Goal: Register for event/course

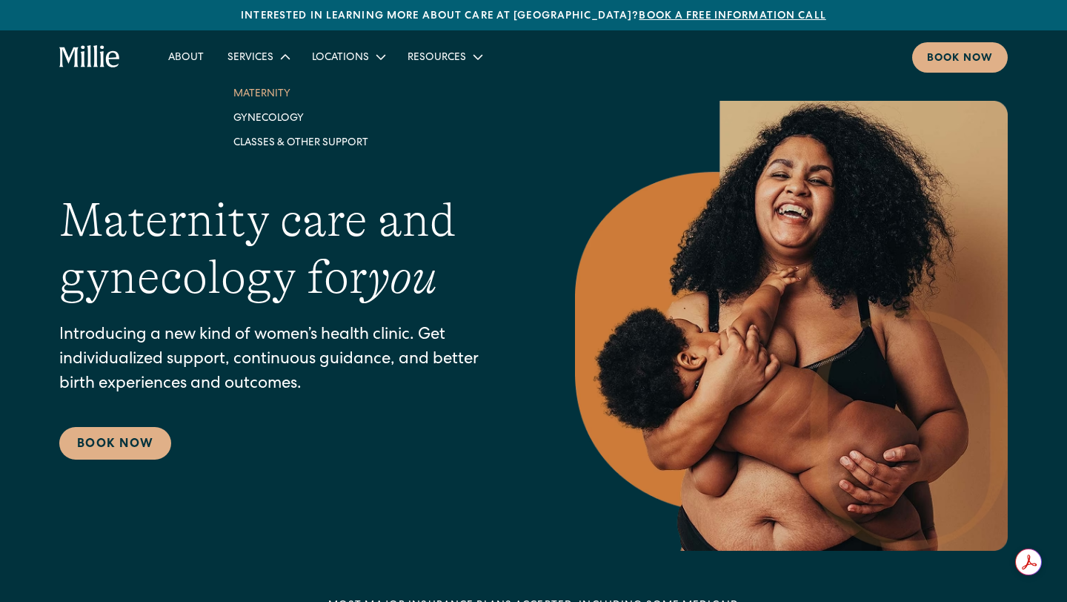
click at [269, 93] on link "Maternity" at bounding box center [301, 93] width 159 height 24
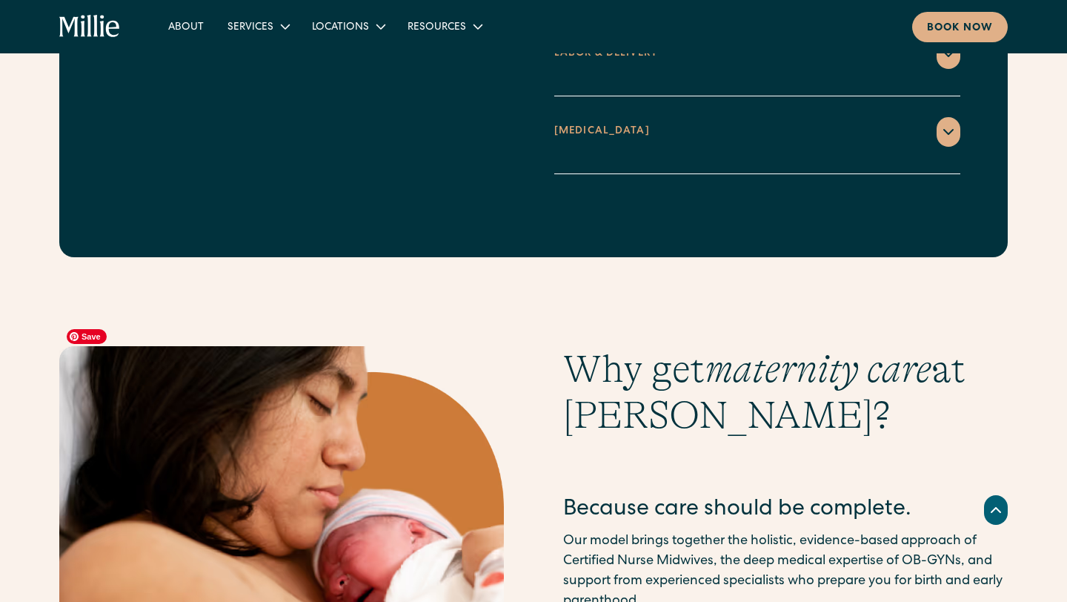
scroll to position [1934, 0]
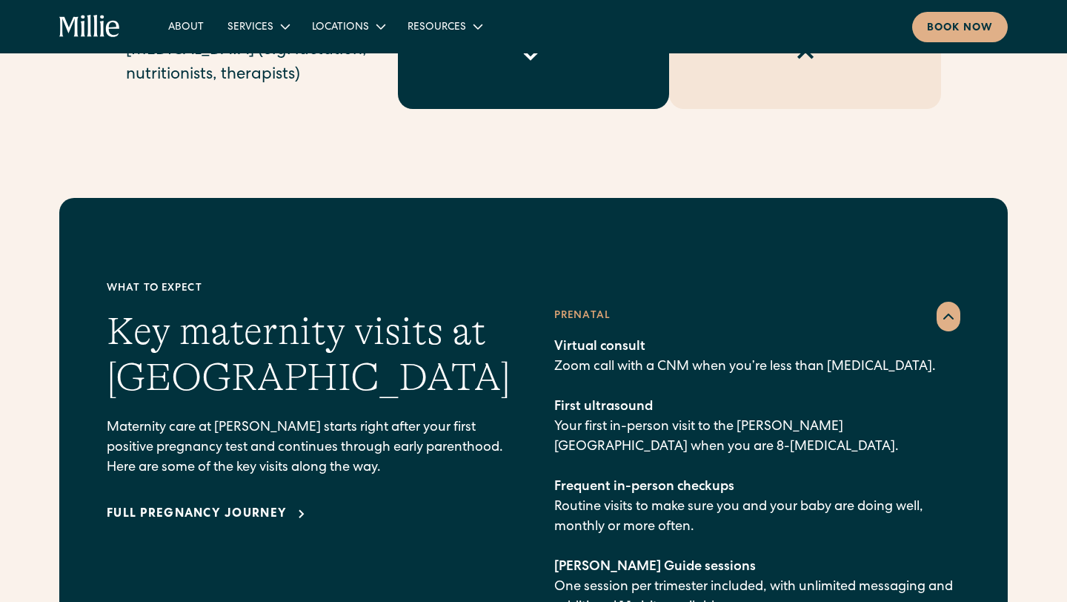
click at [199, 47] on div "About Services Maternity Gynecology Classes & Other Support Locations Berkeley …" at bounding box center [533, 26] width 1067 height 53
click at [187, 32] on link "About" at bounding box center [185, 26] width 59 height 24
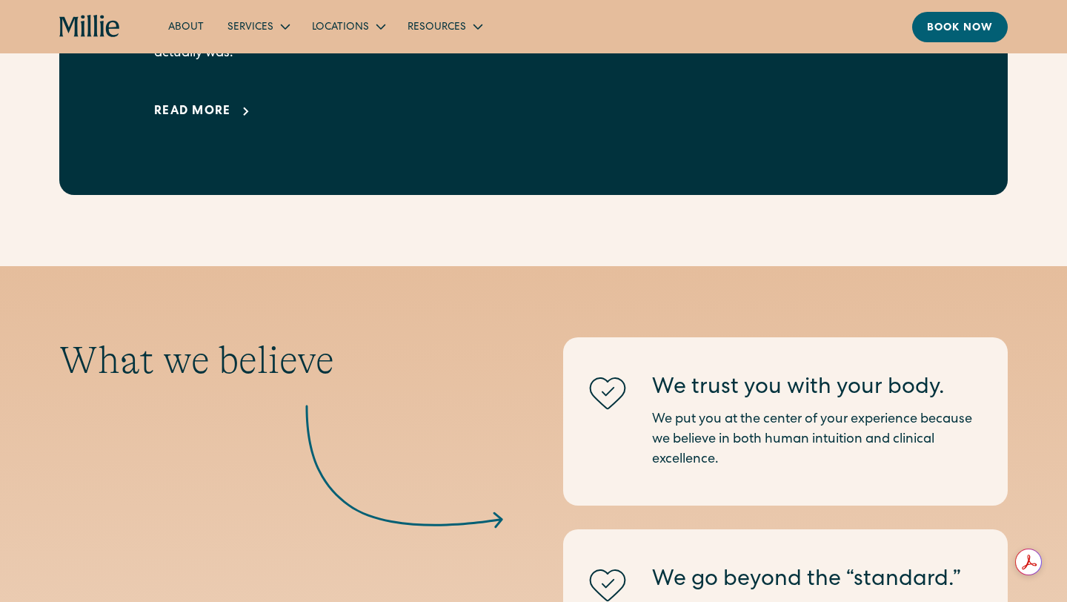
scroll to position [1218, 0]
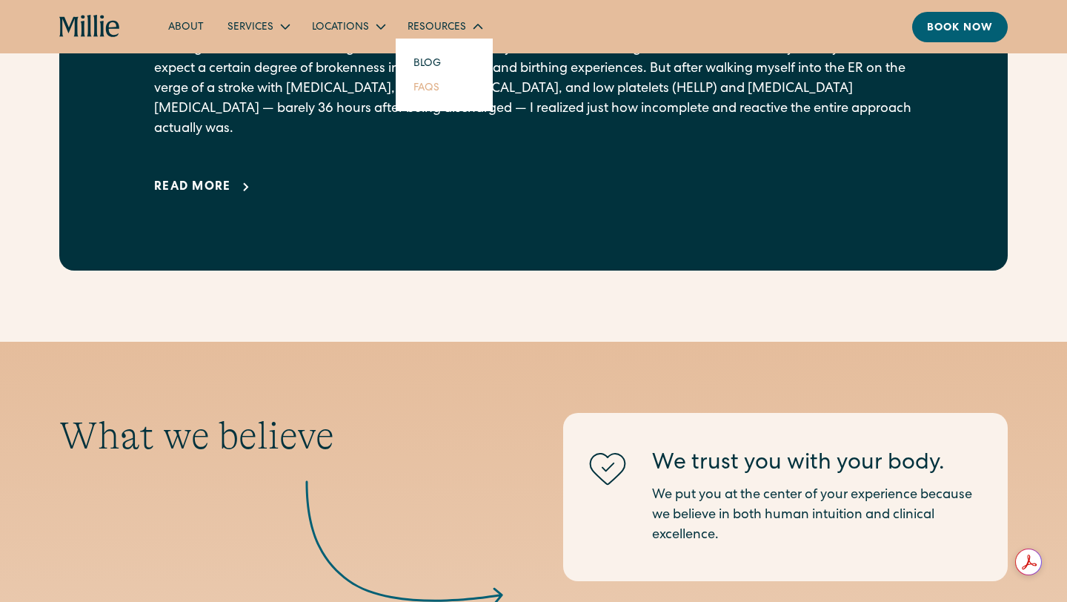
click at [436, 87] on link "FAQs" at bounding box center [427, 87] width 50 height 24
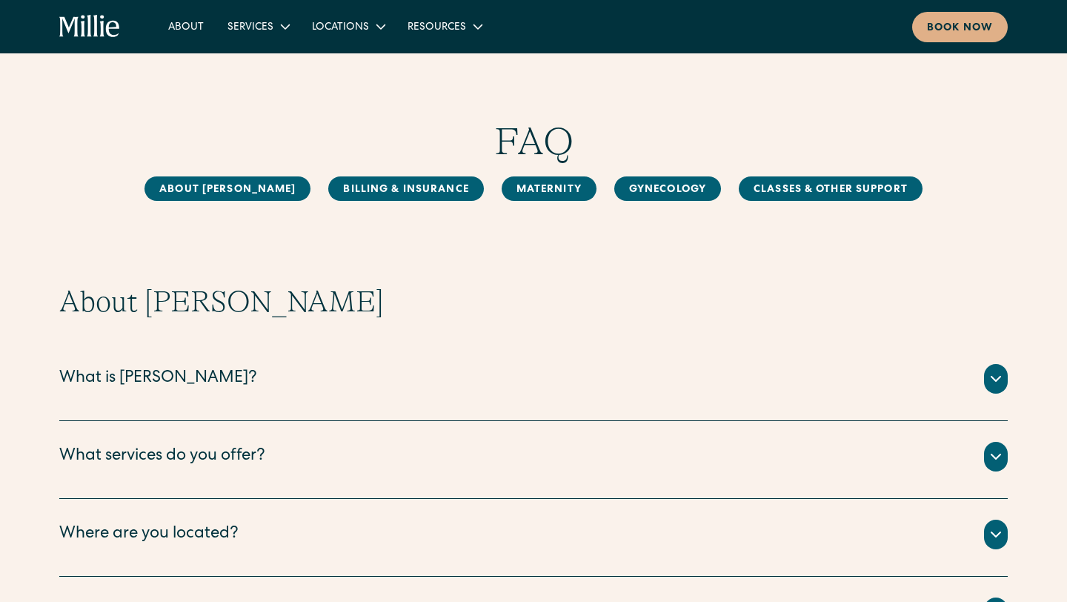
click at [81, 18] on icon "home" at bounding box center [89, 27] width 61 height 24
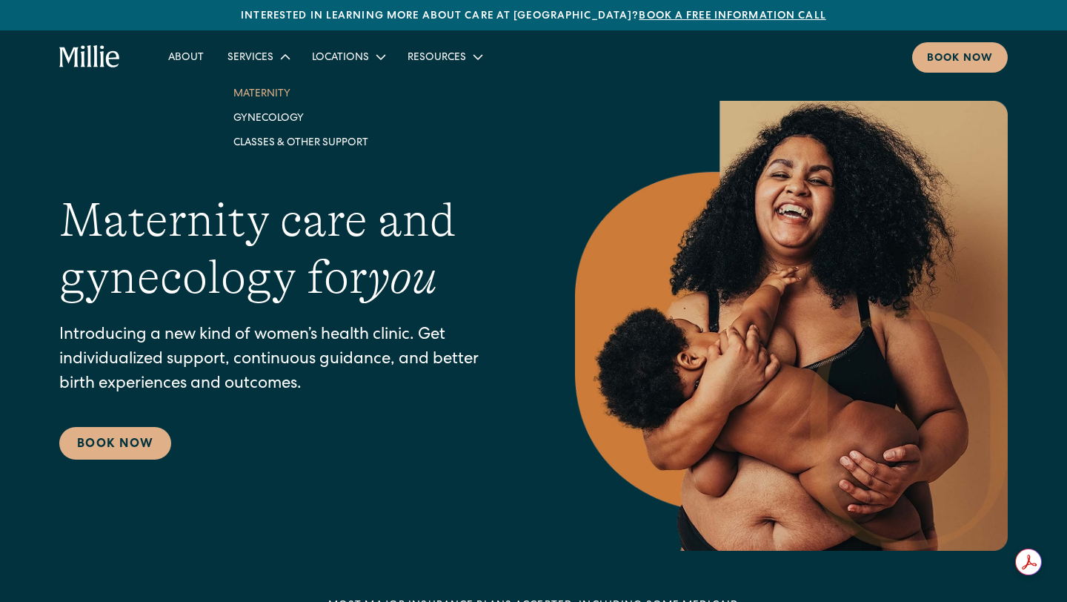
click at [270, 91] on link "Maternity" at bounding box center [301, 93] width 159 height 24
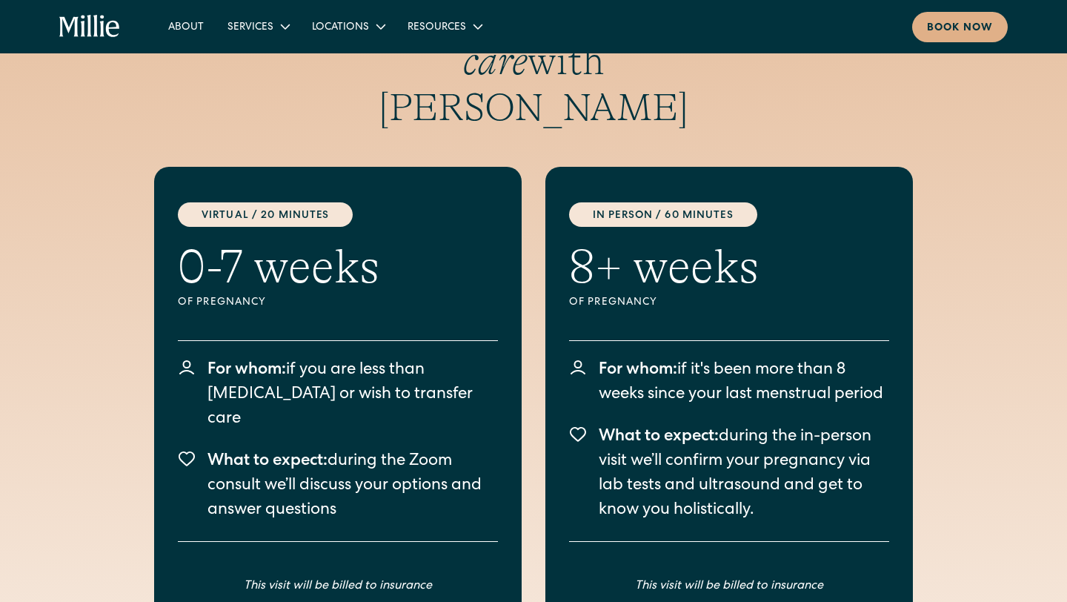
scroll to position [4090, 0]
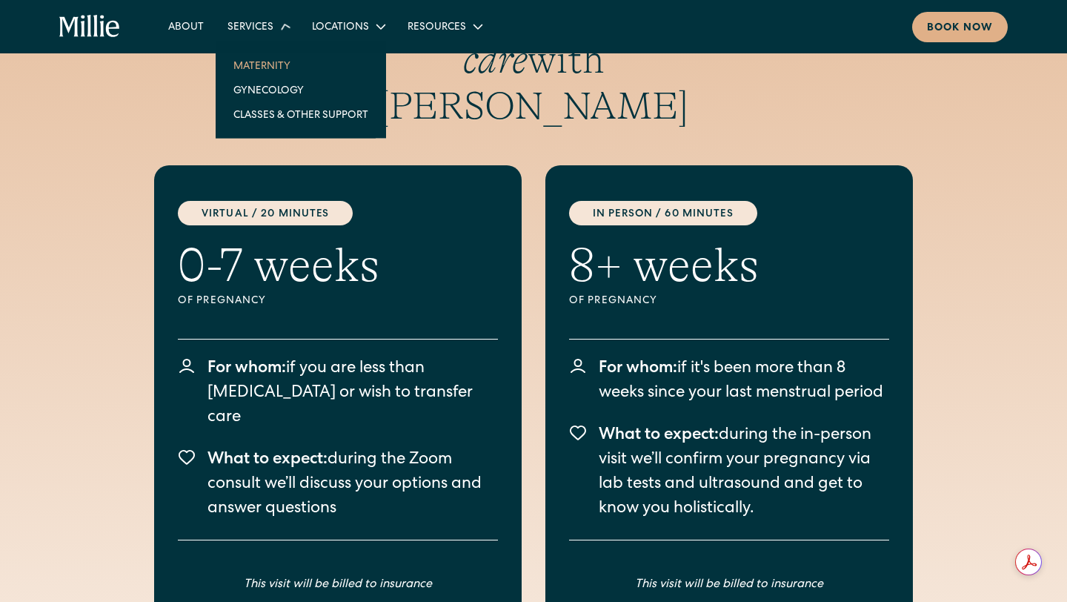
click at [246, 38] on div "Services" at bounding box center [258, 26] width 84 height 24
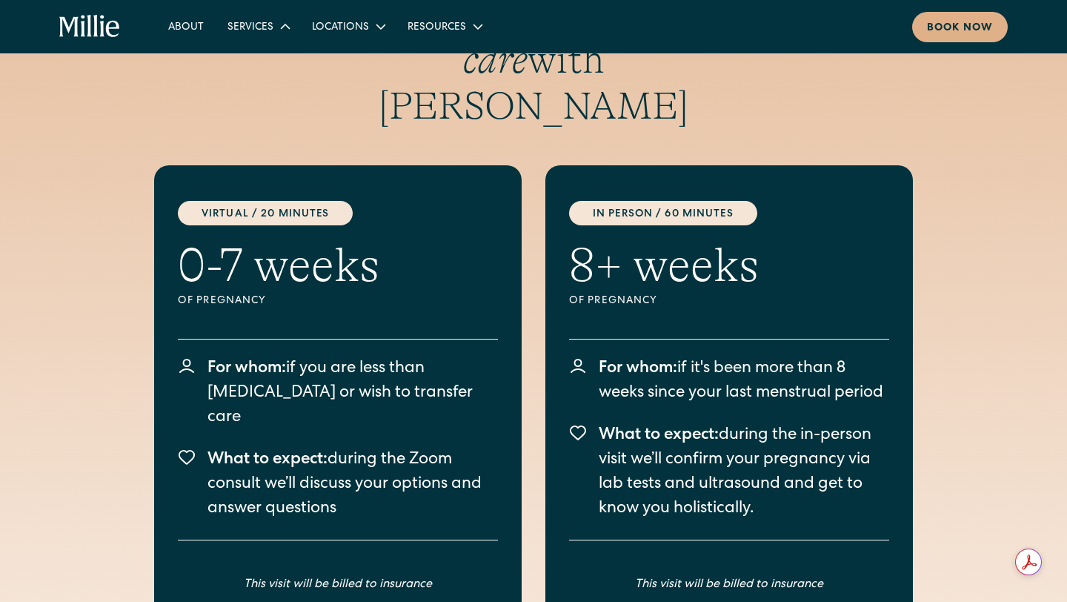
click at [246, 38] on div "Services" at bounding box center [258, 26] width 84 height 24
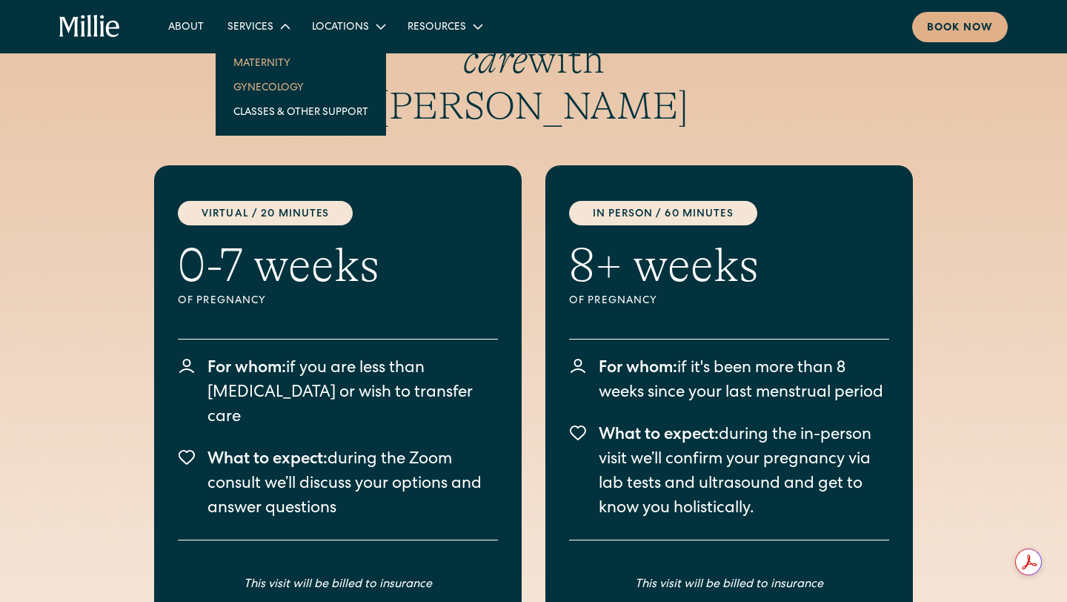
click at [267, 90] on link "Gynecology" at bounding box center [301, 87] width 159 height 24
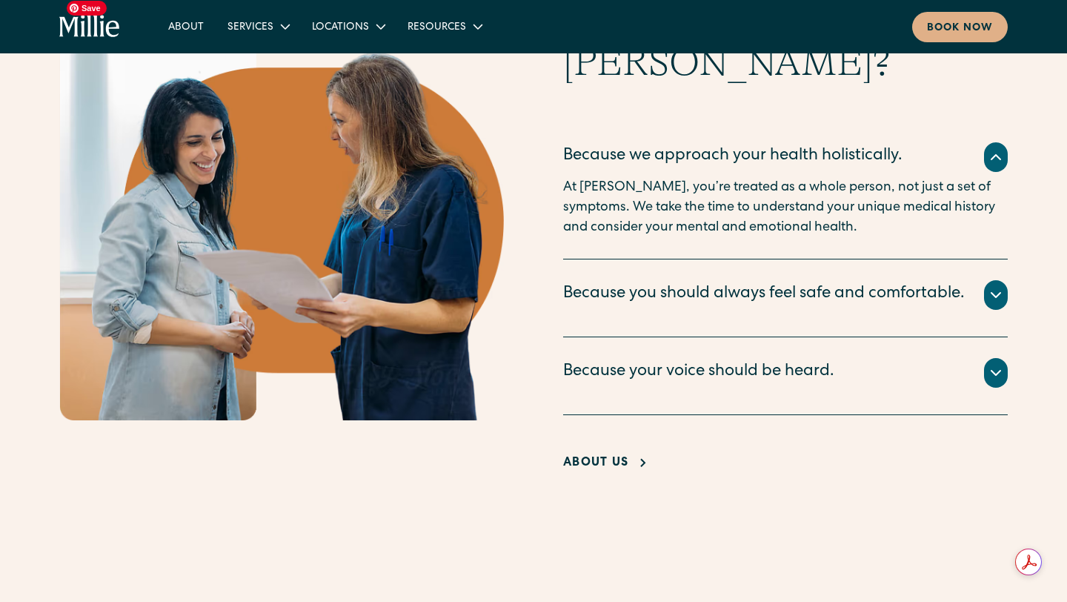
scroll to position [1362, 0]
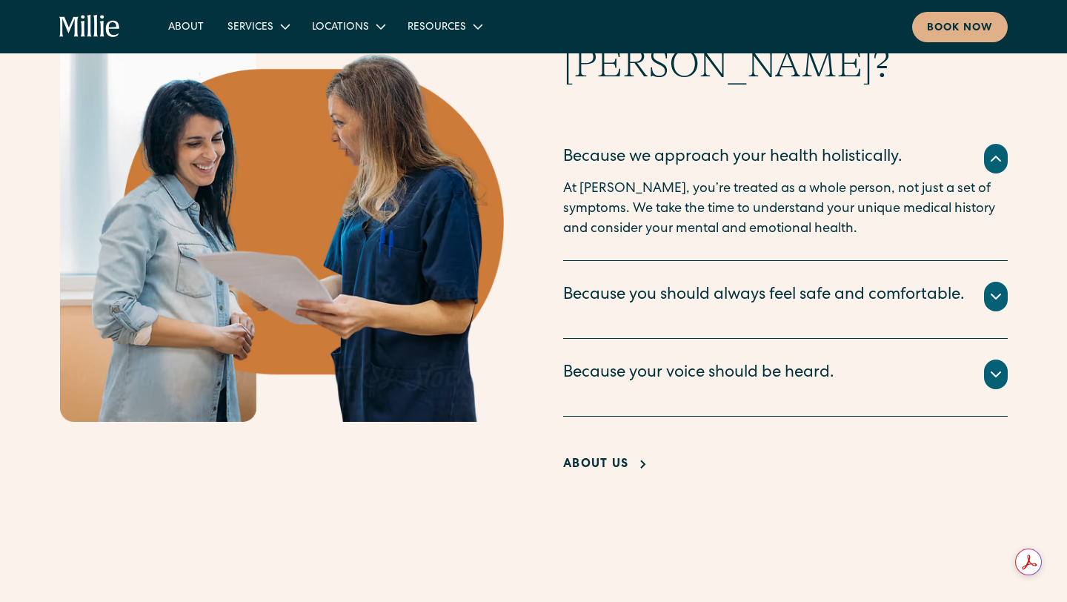
click at [987, 383] on icon at bounding box center [996, 374] width 18 height 18
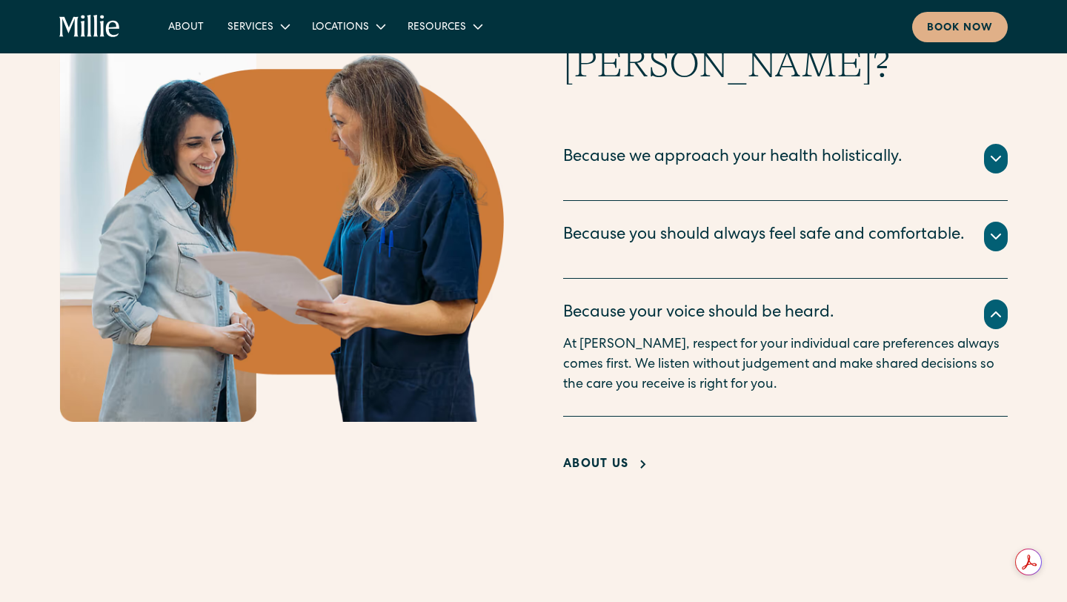
click at [1003, 155] on icon at bounding box center [996, 159] width 18 height 18
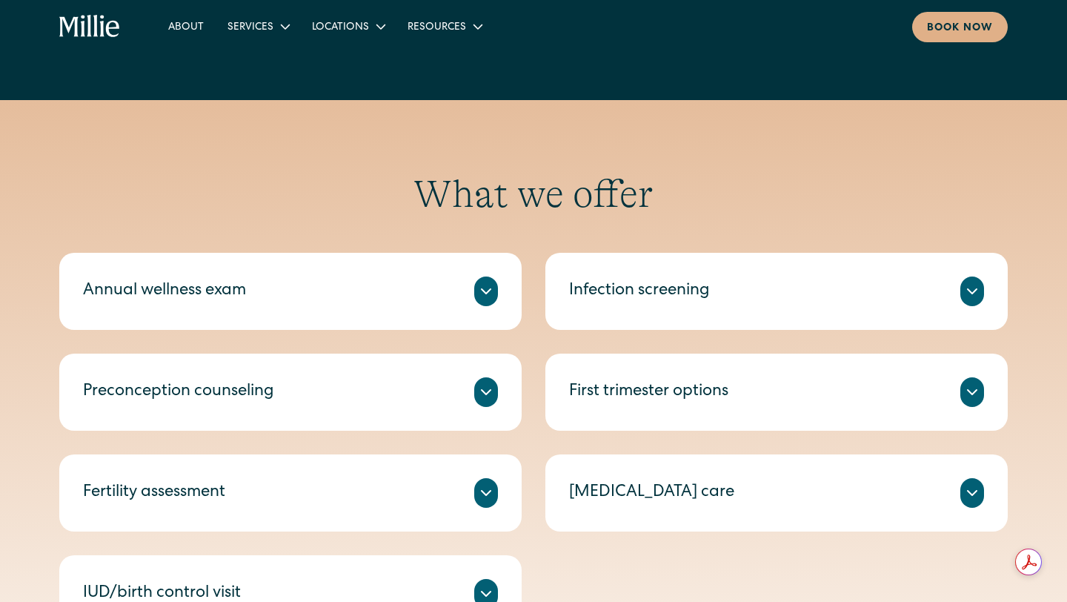
scroll to position [0, 0]
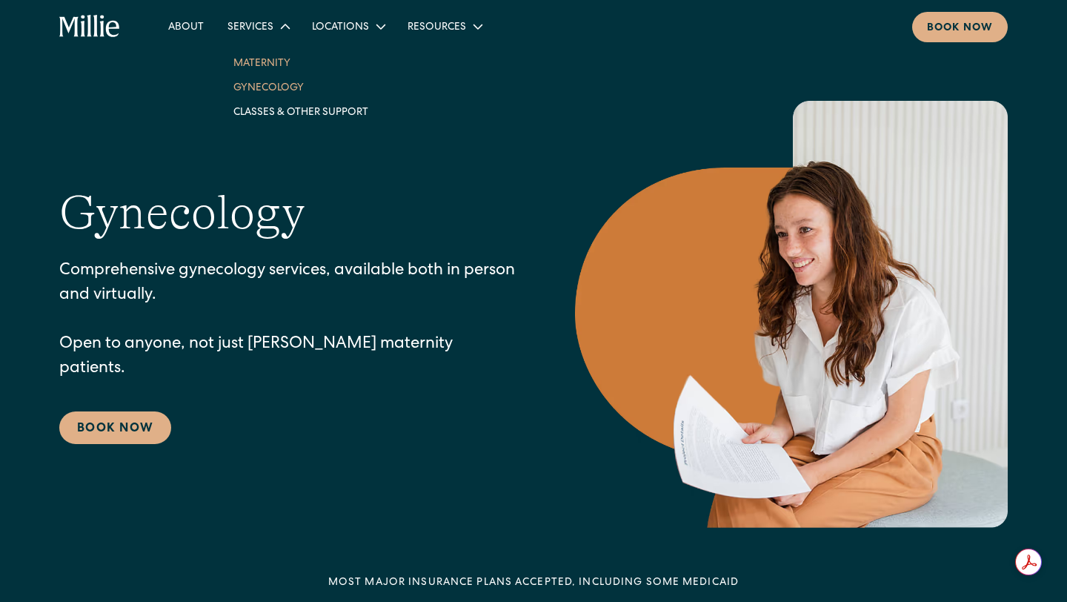
click at [274, 61] on link "Maternity" at bounding box center [301, 62] width 159 height 24
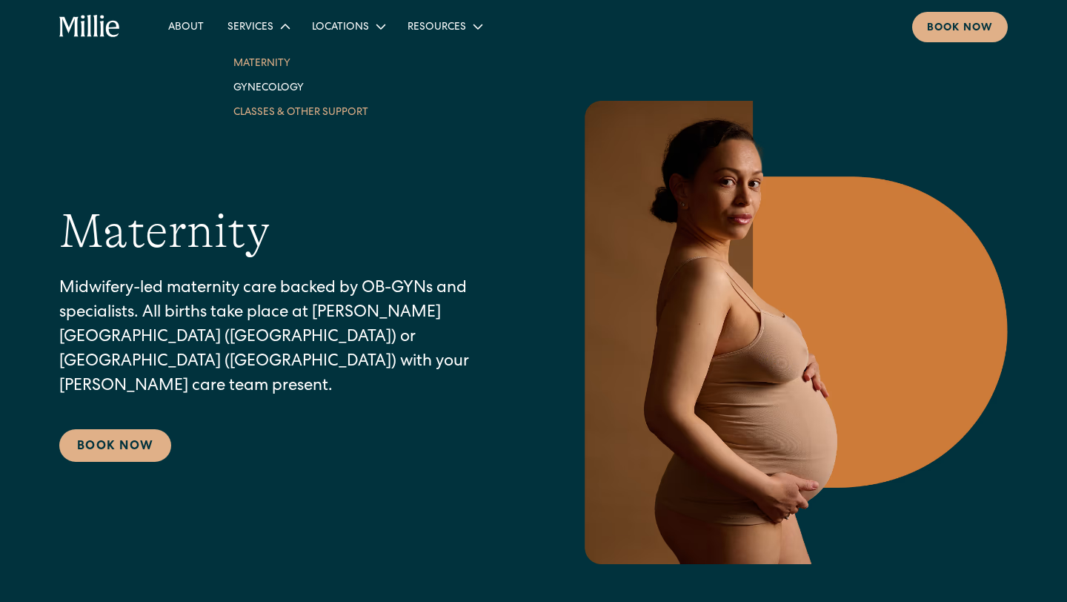
click at [272, 114] on link "Classes & Other Support" at bounding box center [301, 111] width 159 height 24
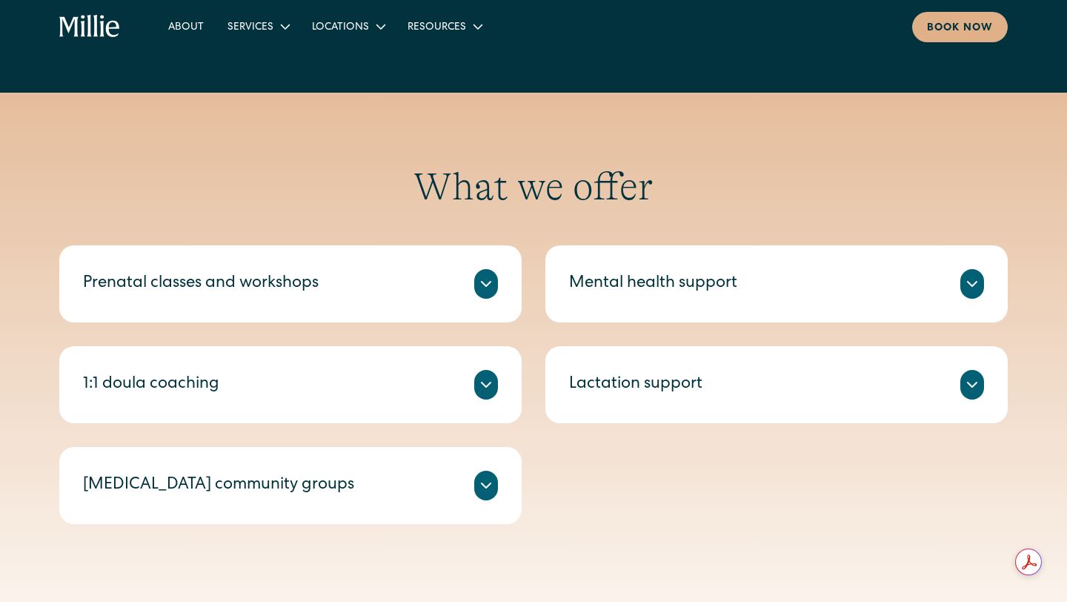
scroll to position [453, 0]
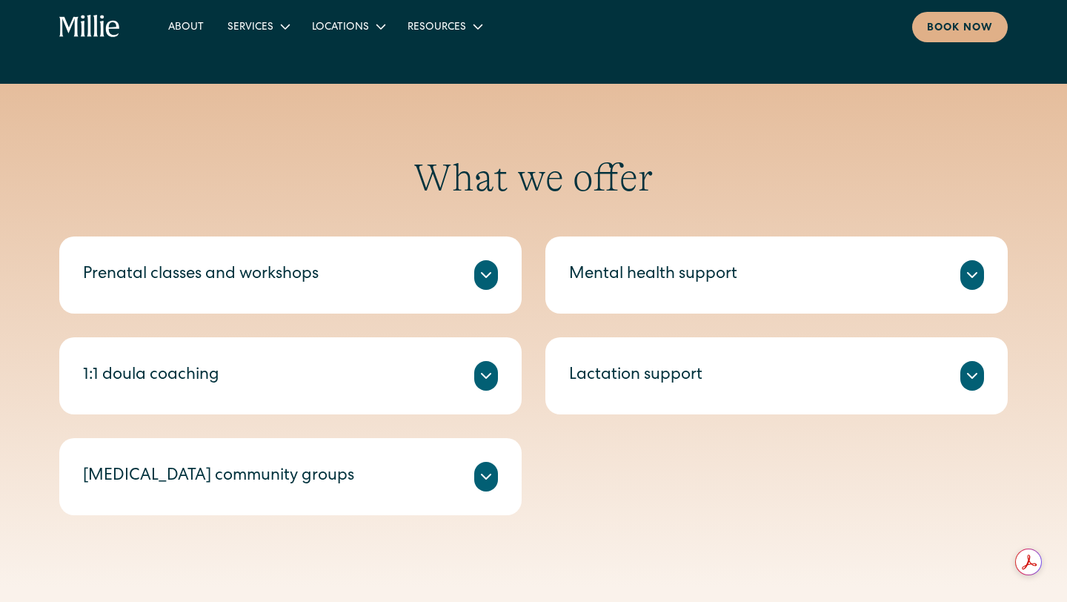
click at [491, 275] on icon at bounding box center [486, 275] width 18 height 18
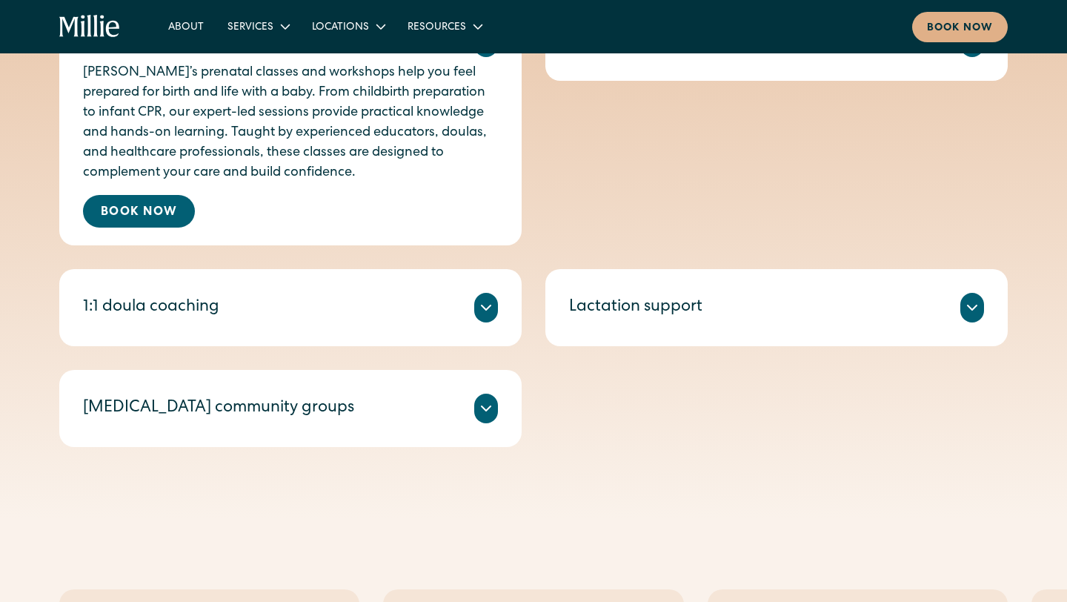
scroll to position [691, 0]
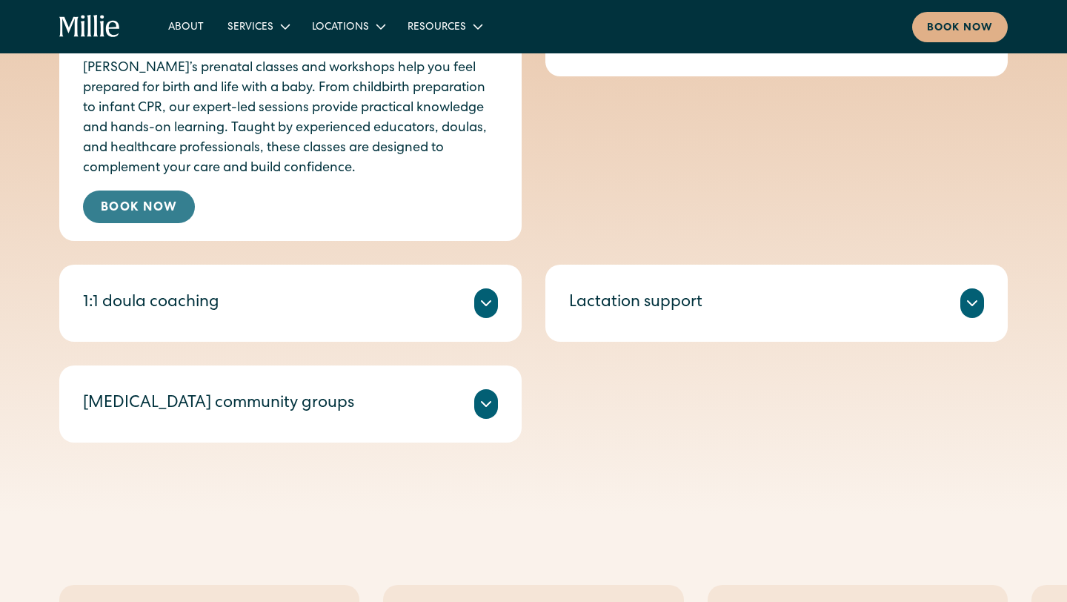
click at [168, 196] on link "Book Now" at bounding box center [139, 206] width 112 height 33
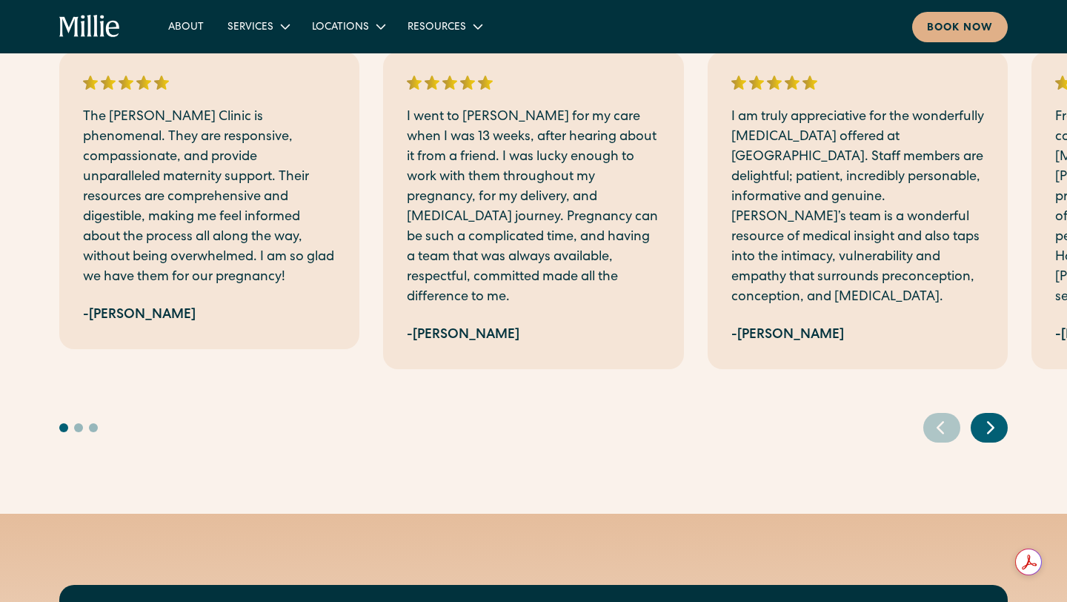
scroll to position [1199, 0]
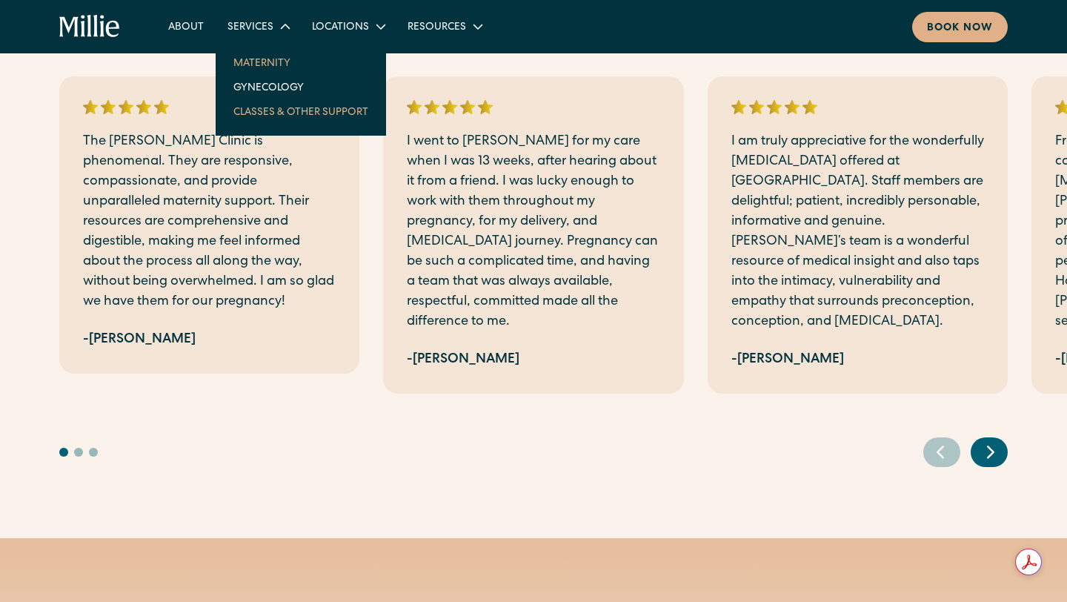
click at [256, 61] on link "Maternity" at bounding box center [301, 62] width 159 height 24
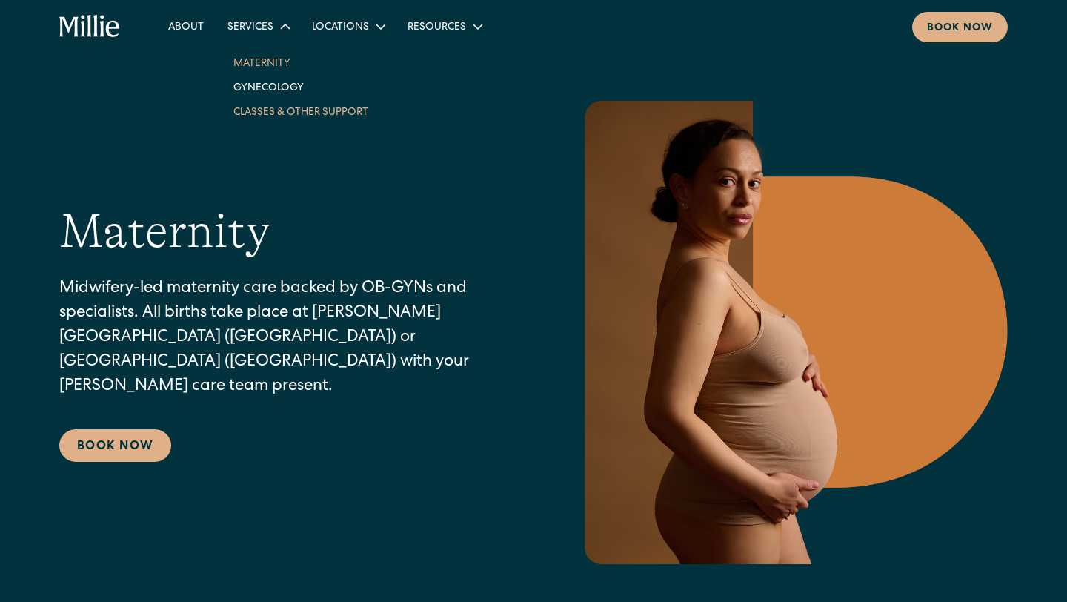
click at [303, 113] on link "Classes & Other Support" at bounding box center [301, 111] width 159 height 24
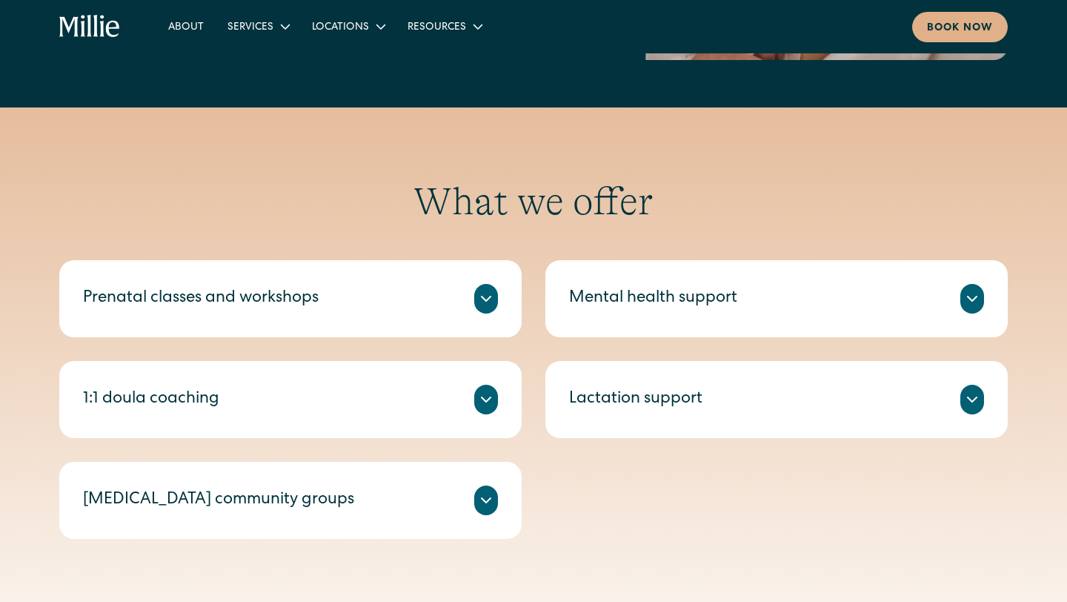
scroll to position [459, 0]
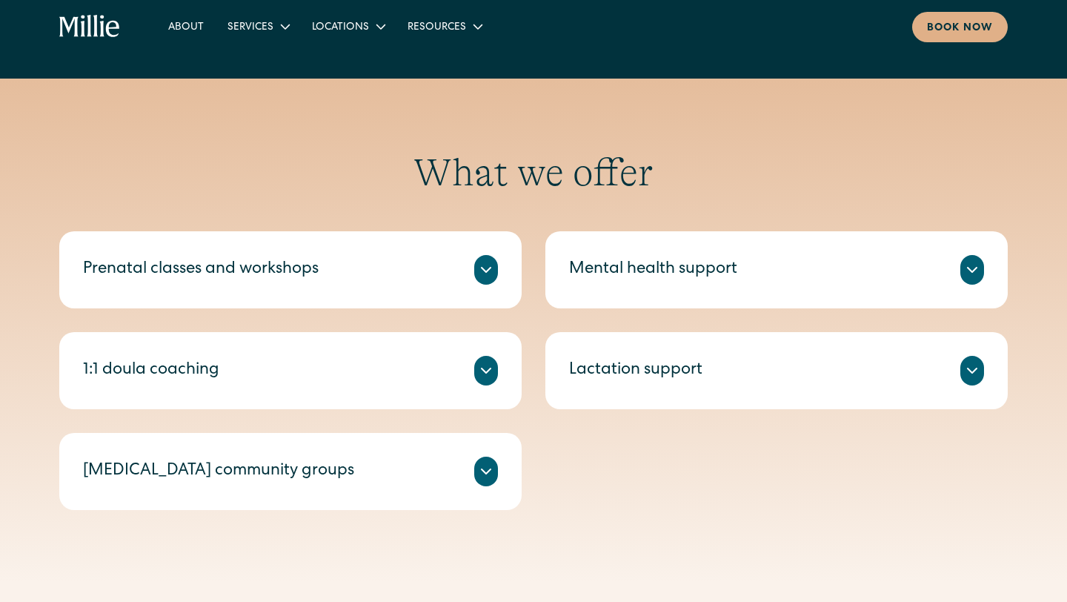
click at [474, 290] on div "[PERSON_NAME]’s prenatal classes and workshops help you feel prepared for birth…" at bounding box center [290, 288] width 415 height 6
click at [479, 271] on icon at bounding box center [486, 270] width 18 height 18
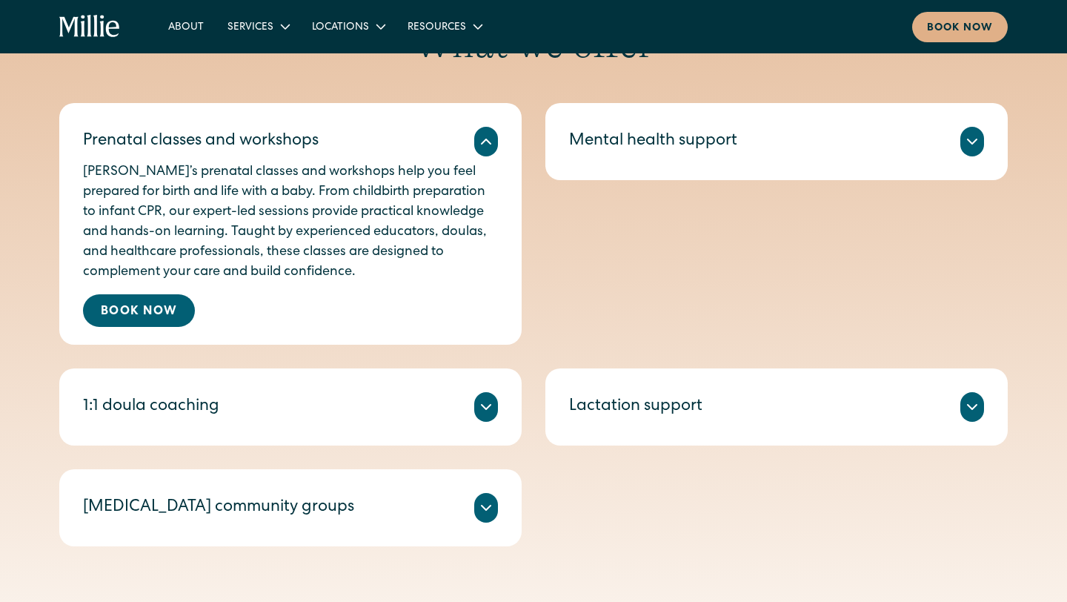
scroll to position [702, 0]
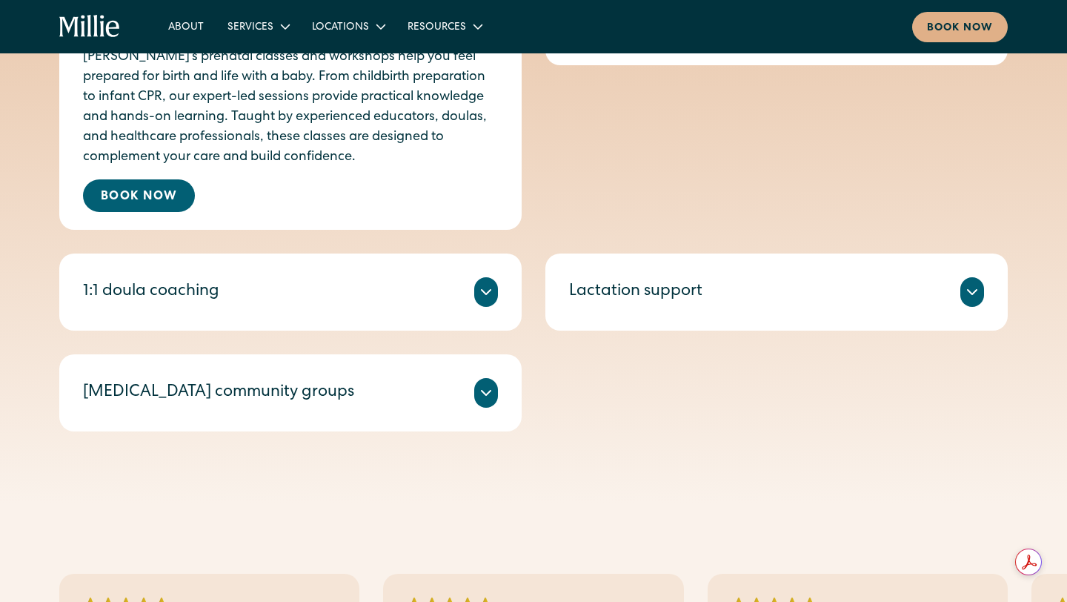
click at [495, 293] on div at bounding box center [486, 292] width 24 height 30
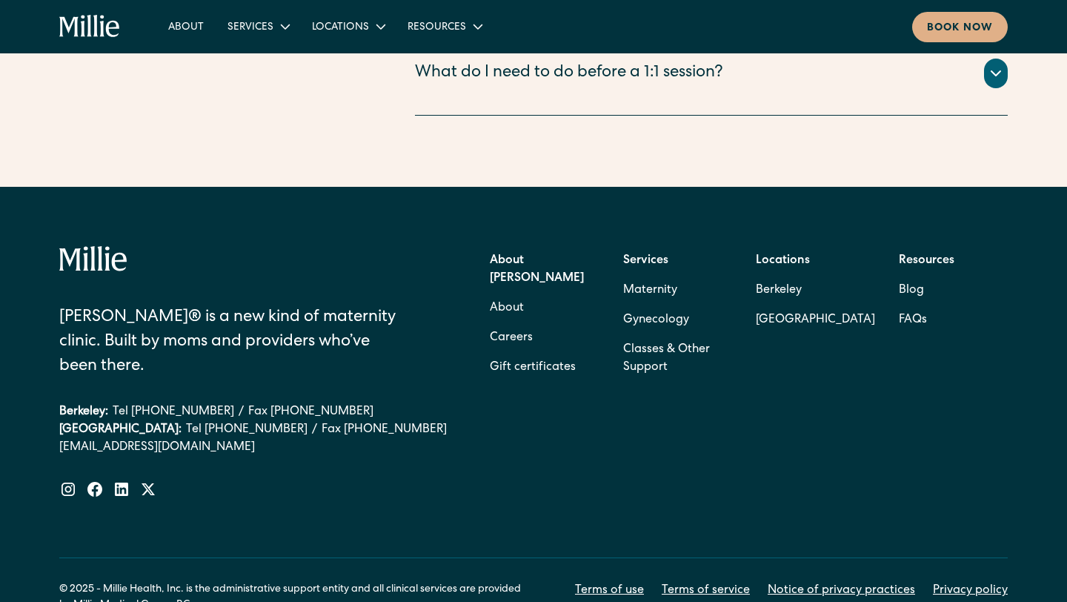
scroll to position [2721, 0]
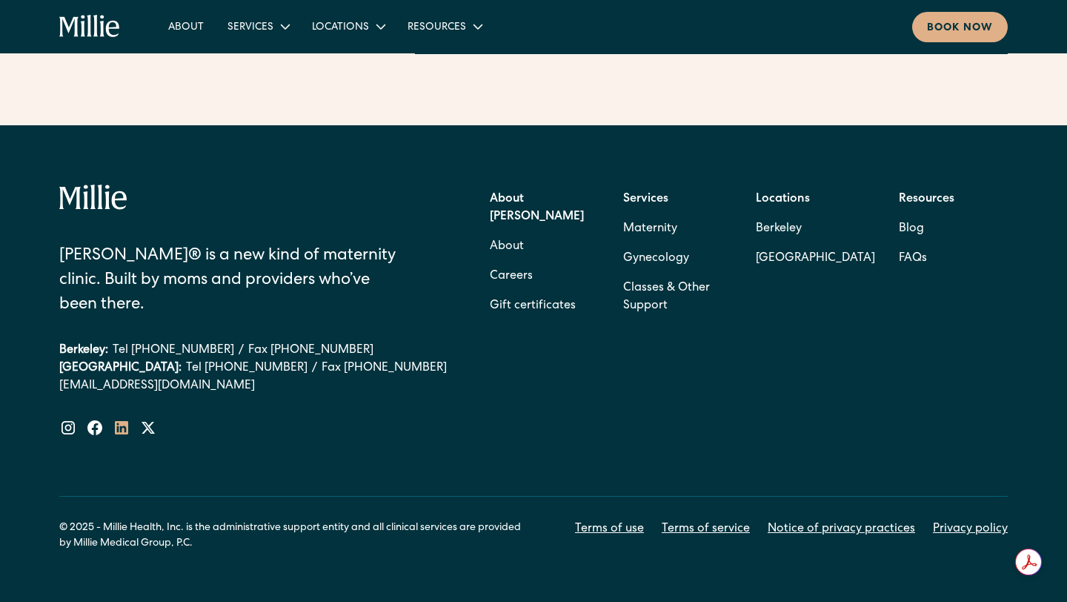
click at [125, 421] on icon at bounding box center [121, 427] width 13 height 13
click at [96, 419] on icon at bounding box center [95, 428] width 18 height 18
click at [91, 420] on icon at bounding box center [94, 427] width 15 height 15
click at [149, 422] on icon at bounding box center [148, 428] width 13 height 12
click at [70, 421] on icon at bounding box center [67, 427] width 13 height 13
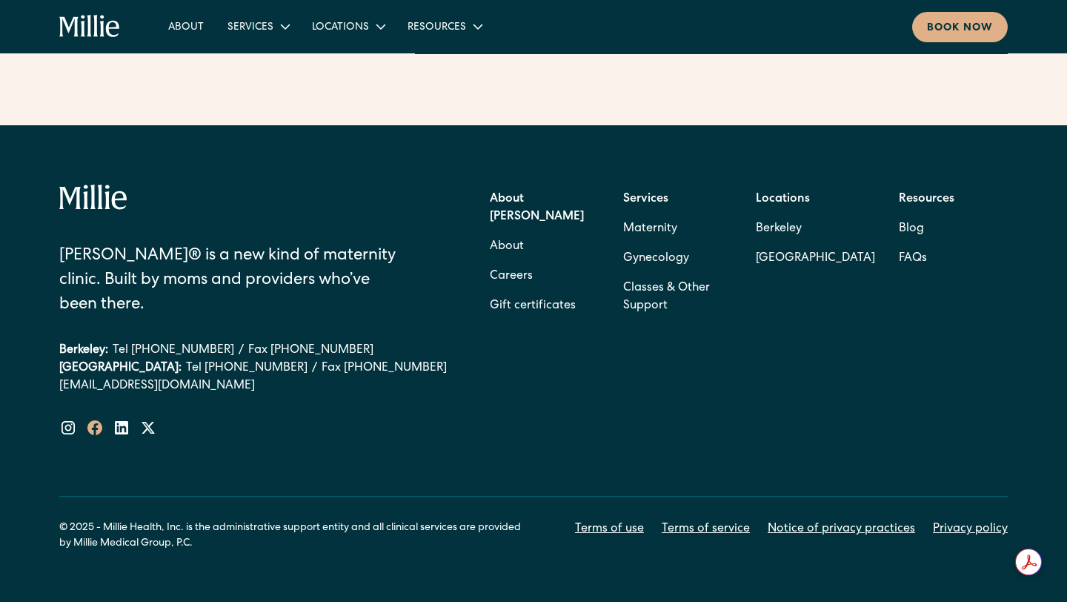
click at [99, 420] on icon at bounding box center [94, 427] width 15 height 15
click at [66, 421] on icon at bounding box center [67, 427] width 13 height 13
click at [61, 419] on icon at bounding box center [68, 428] width 18 height 18
